Goal: Navigation & Orientation: Find specific page/section

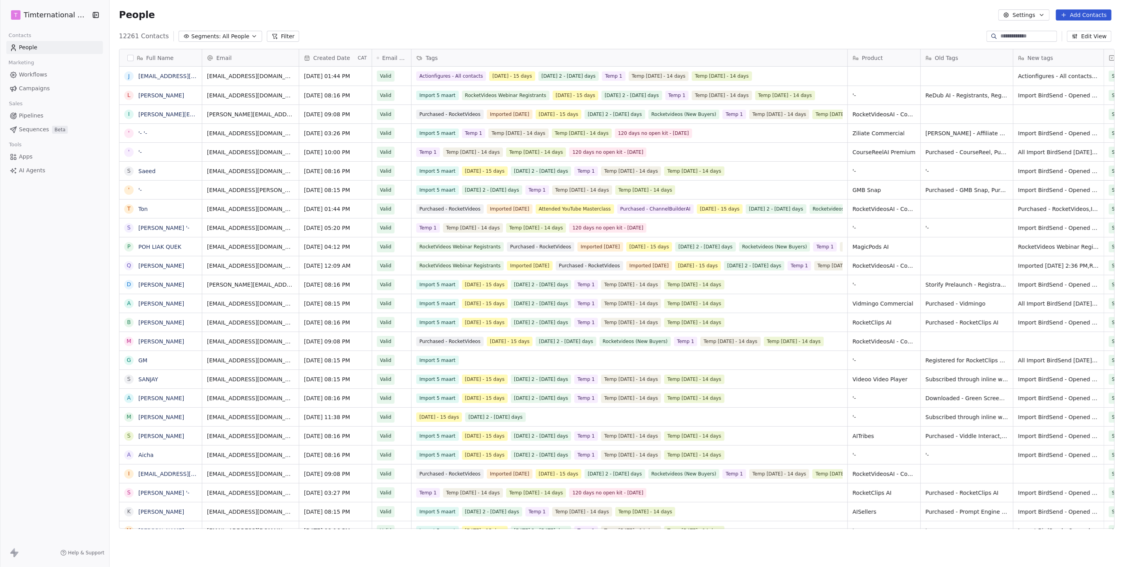
scroll to position [492, 1008]
click at [52, 94] on link "Campaigns" at bounding box center [54, 88] width 97 height 13
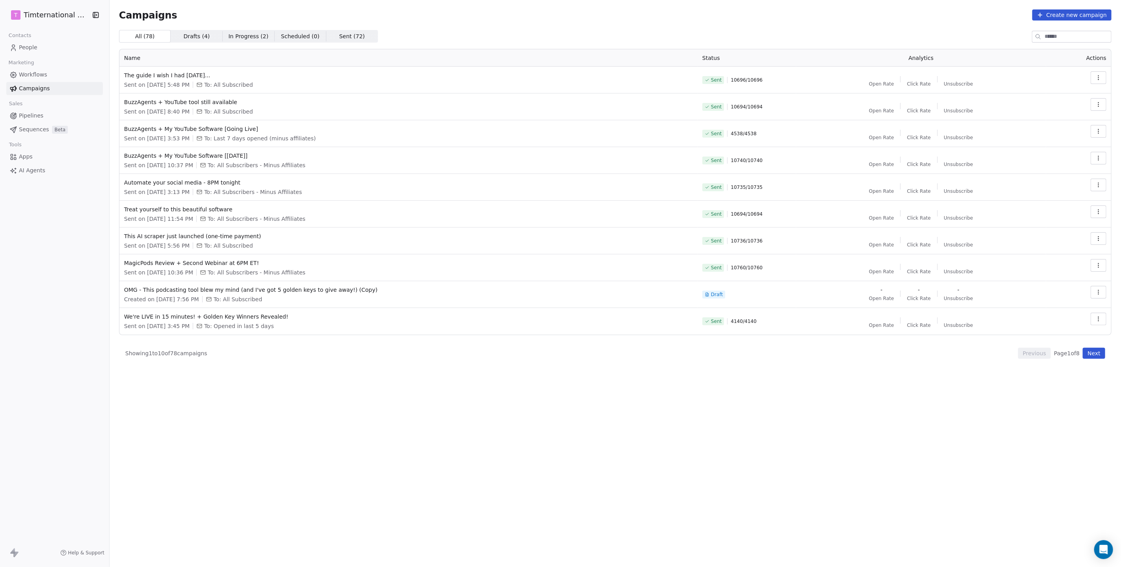
click at [43, 91] on span "Campaigns" at bounding box center [34, 88] width 31 height 8
